Goal: Check status: Check status

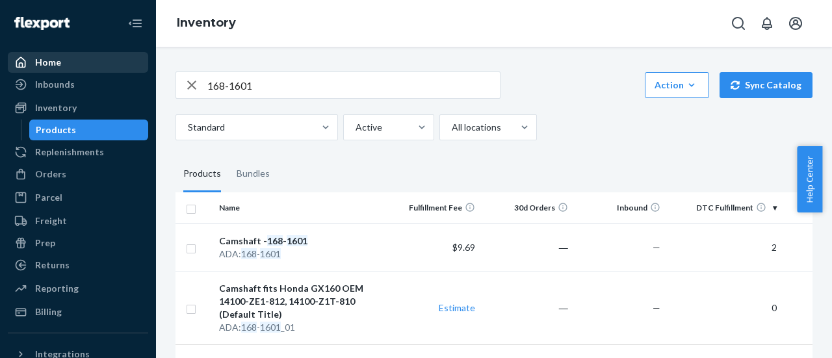
drag, startPoint x: 286, startPoint y: 77, endPoint x: 133, endPoint y: 69, distance: 153.6
click at [133, 69] on div "Home Inbounds Shipping Plans Problems Inventory Products Replenishments Orders …" at bounding box center [416, 179] width 832 height 358
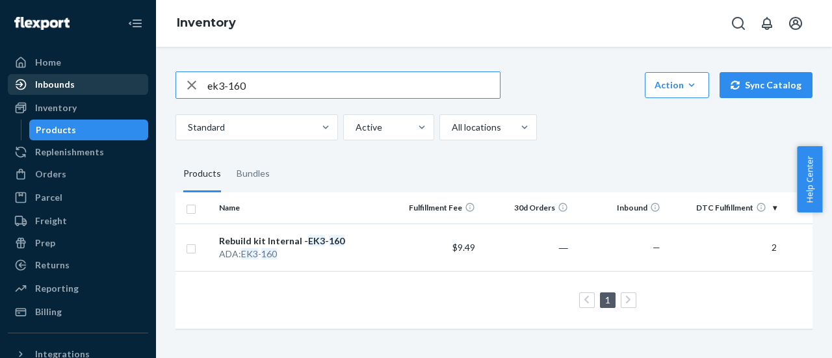
drag, startPoint x: 289, startPoint y: 92, endPoint x: 135, endPoint y: 85, distance: 153.5
click at [135, 85] on div "Home Inbounds Shipping Plans Problems Inventory Products Replenishments Orders …" at bounding box center [416, 179] width 832 height 358
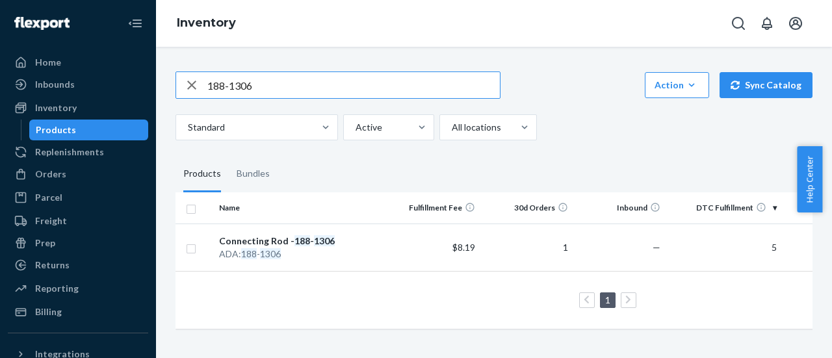
drag, startPoint x: 268, startPoint y: 92, endPoint x: 230, endPoint y: 89, distance: 38.5
click at [230, 89] on input "188-1306" at bounding box center [353, 85] width 292 height 26
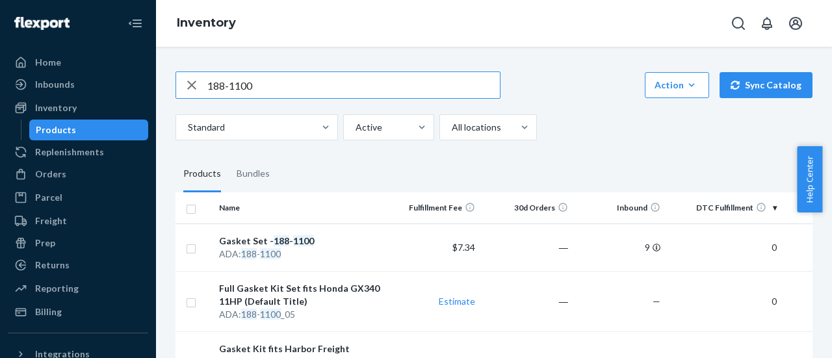
drag, startPoint x: 285, startPoint y: 83, endPoint x: 234, endPoint y: 86, distance: 50.8
click at [234, 86] on input "188-1100" at bounding box center [353, 85] width 292 height 26
type input "188-1501"
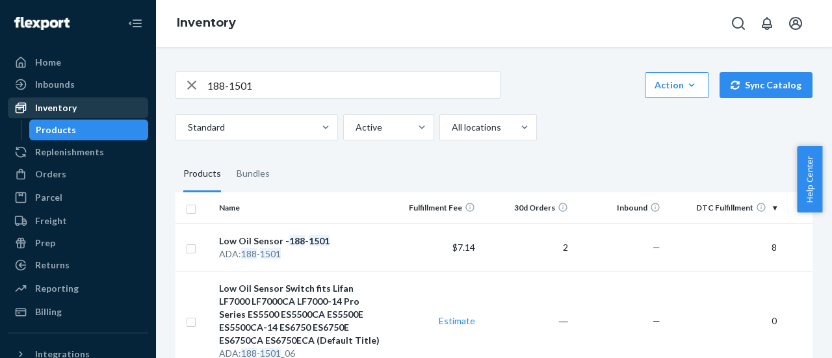
click at [62, 102] on div "Inventory" at bounding box center [56, 107] width 42 height 13
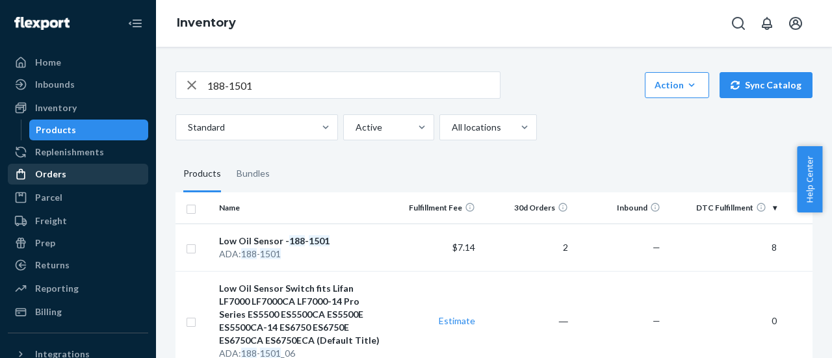
click at [45, 170] on div "Orders" at bounding box center [50, 174] width 31 height 13
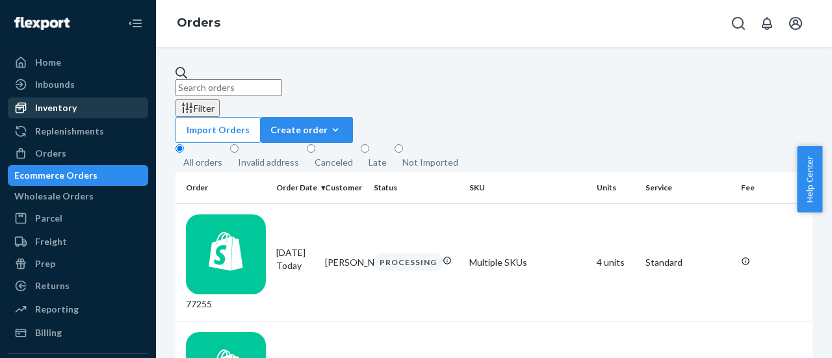
click at [61, 106] on div "Inventory" at bounding box center [56, 107] width 42 height 13
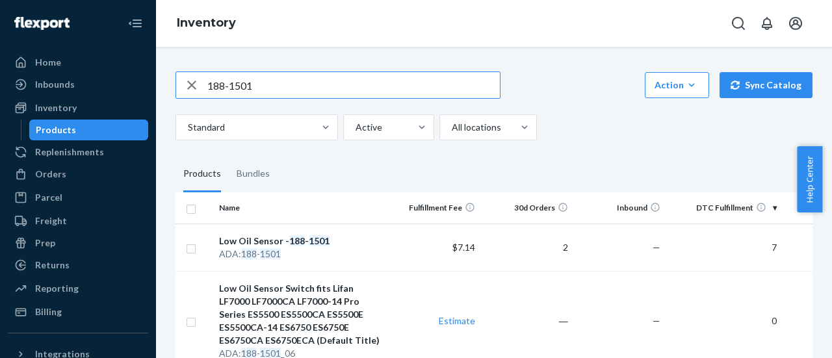
drag, startPoint x: 276, startPoint y: 88, endPoint x: 237, endPoint y: 86, distance: 38.4
click at [237, 86] on input "188-1501" at bounding box center [353, 85] width 292 height 26
type input "188-1100"
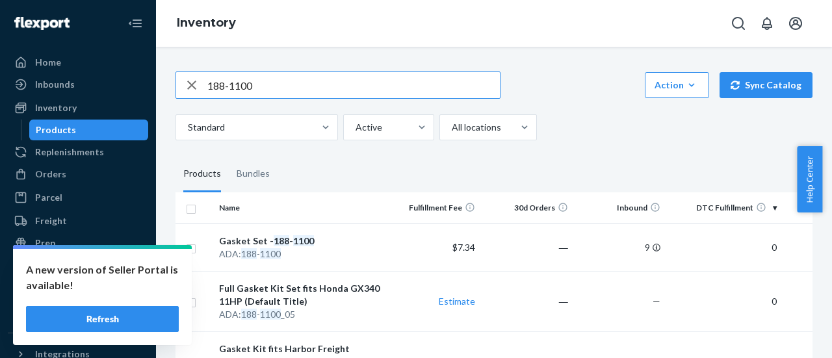
drag, startPoint x: 260, startPoint y: 92, endPoint x: 234, endPoint y: 90, distance: 26.0
click at [234, 90] on input "188-1100" at bounding box center [353, 85] width 292 height 26
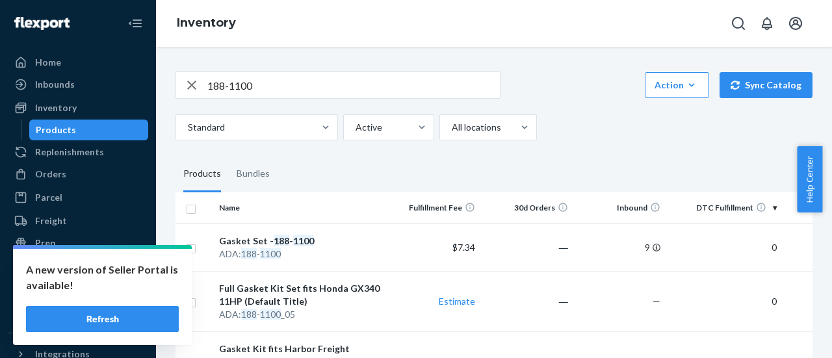
click at [109, 325] on button "Refresh" at bounding box center [102, 319] width 153 height 26
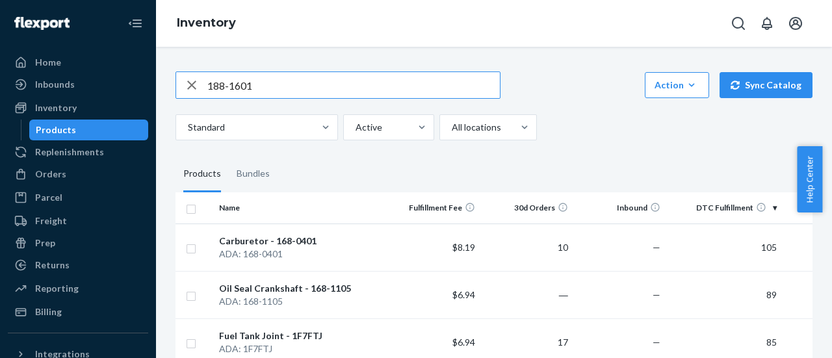
type input "188-1601"
